Goal: Information Seeking & Learning: Learn about a topic

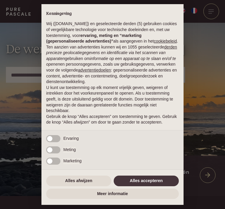
click at [159, 175] on div "× Kennisgeving Wij (purepascale.com) en geselecteerde derden (5) gebruiken cook…" at bounding box center [112, 104] width 142 height 201
click at [160, 184] on button "Alles accepteren" at bounding box center [146, 181] width 65 height 11
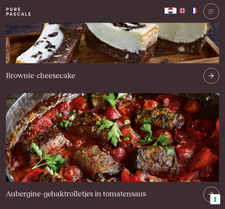
scroll to position [1016, 0]
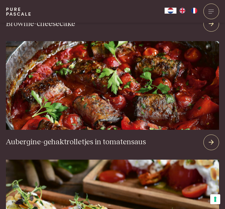
click at [174, 105] on img at bounding box center [112, 85] width 213 height 89
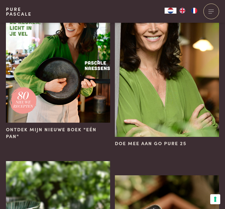
scroll to position [280, 0]
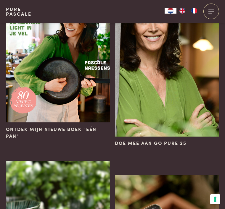
click at [109, 69] on img at bounding box center [58, 44] width 104 height 156
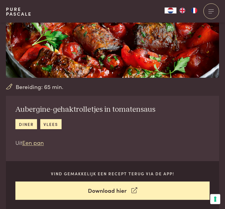
scroll to position [51, 0]
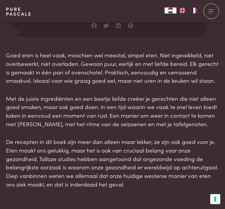
scroll to position [568, 0]
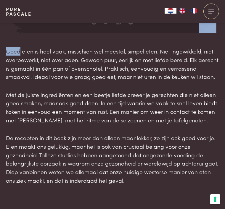
click at [195, 72] on p "Goed eten is heel vaak, misschien wel meestal, simpel eten. Niet ingewikkeld, n…" at bounding box center [112, 64] width 213 height 34
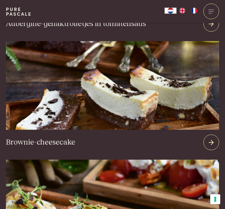
scroll to position [1221, 0]
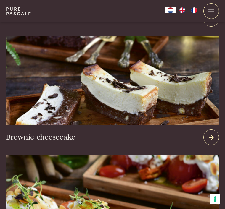
click at [209, 134] on icon at bounding box center [211, 138] width 5 height 9
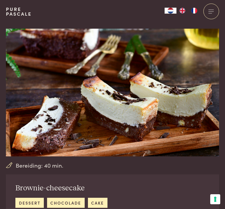
click at [216, 12] on div at bounding box center [212, 12] width 16 height 16
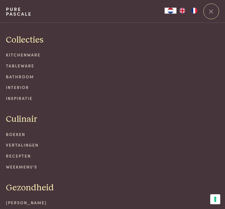
click at [25, 85] on link "Interior" at bounding box center [112, 87] width 213 height 6
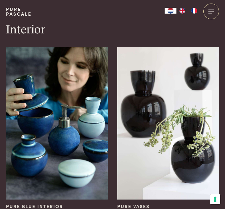
click at [209, 12] on span at bounding box center [211, 11] width 5 height 0
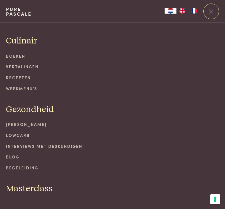
scroll to position [92, 0]
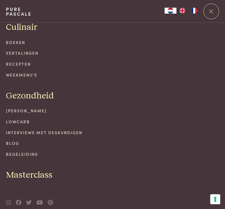
click at [28, 62] on link "Recepten" at bounding box center [112, 64] width 213 height 6
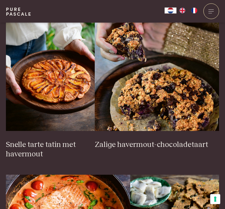
scroll to position [894, 0]
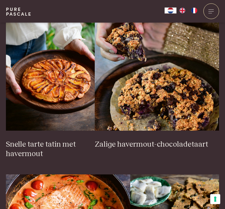
click at [174, 71] on img at bounding box center [157, 72] width 124 height 119
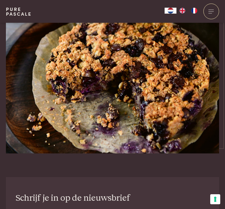
scroll to position [915, 0]
